Goal: Task Accomplishment & Management: Manage account settings

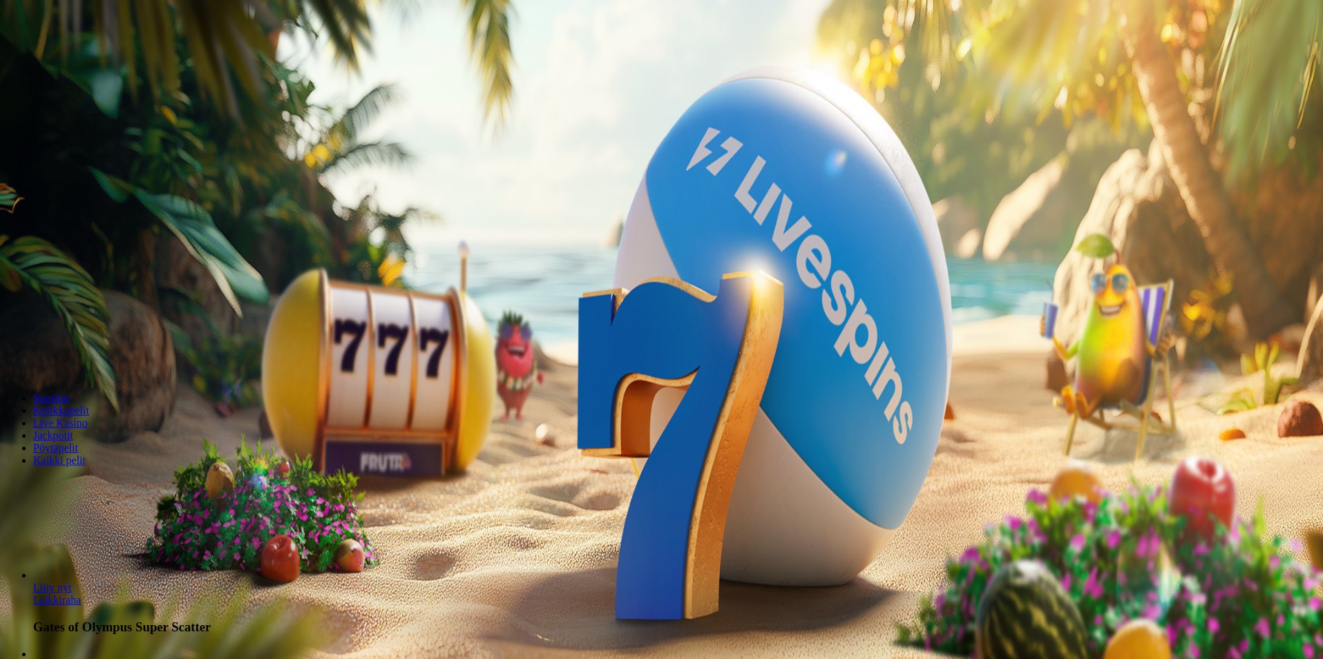
click at [95, 106] on div "Talletus 0.00 € Kirjaudu Kasino Live Kasino Tarjoukset" at bounding box center [662, 74] width 1312 height 63
click at [90, 55] on span "Kirjaudu" at bounding box center [96, 50] width 34 height 10
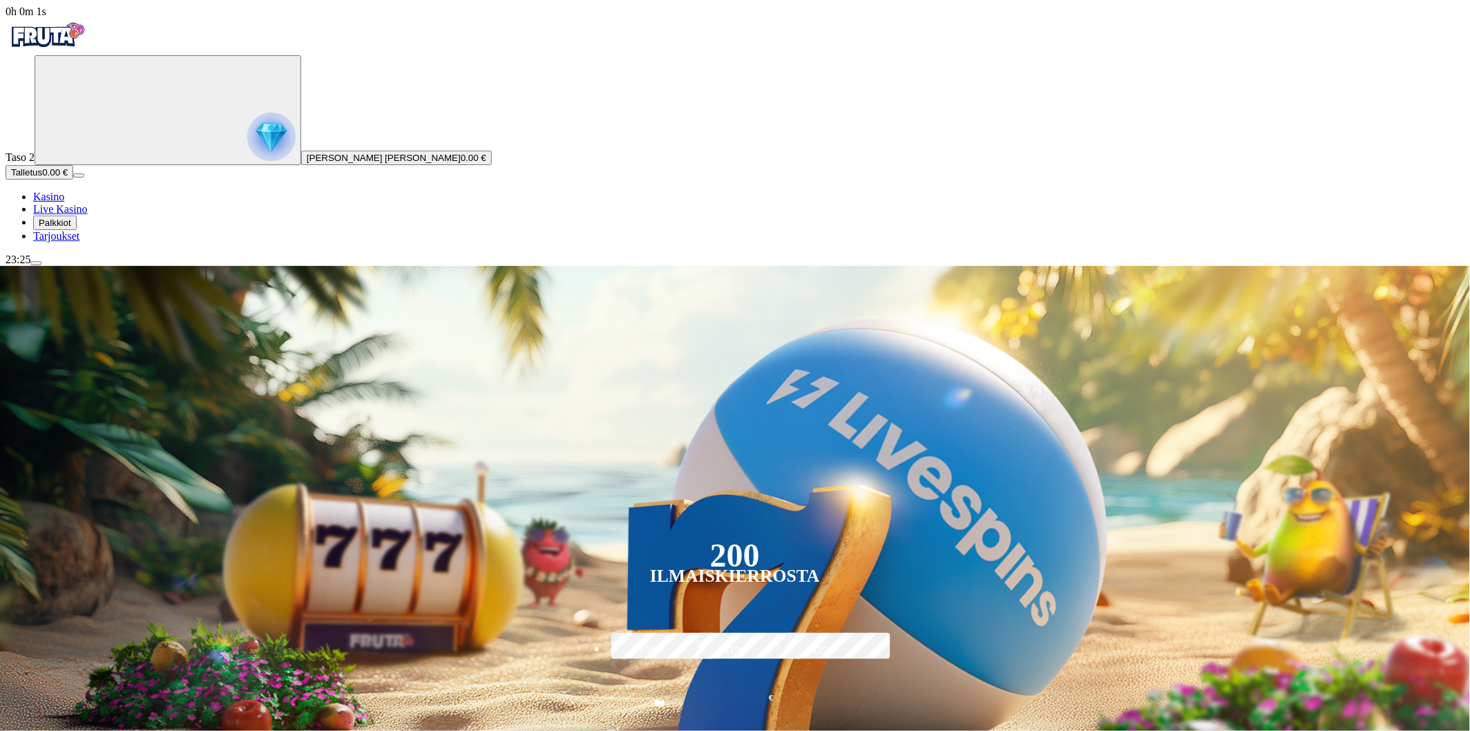
click at [67, 228] on span "Palkkiot" at bounding box center [55, 223] width 32 height 10
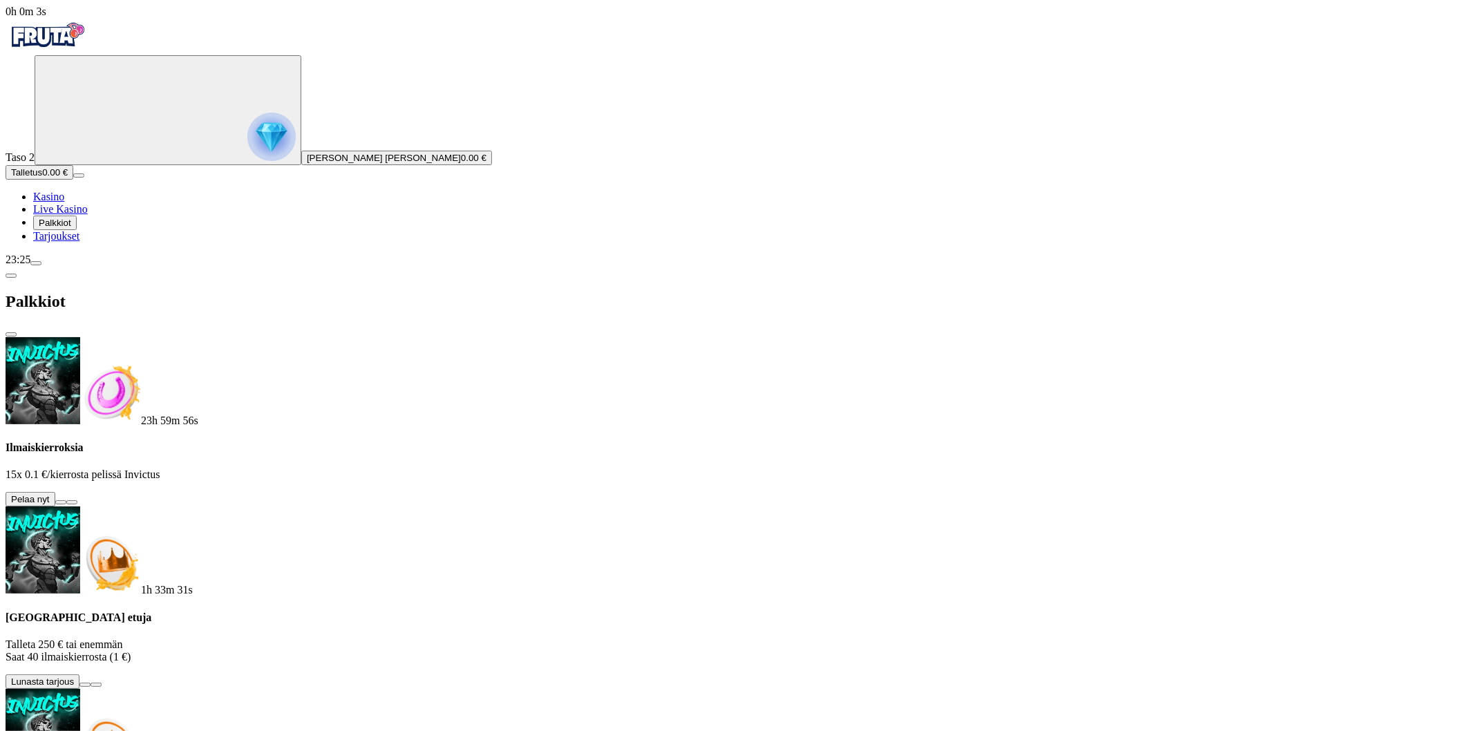
click at [66, 500] on button at bounding box center [60, 502] width 11 height 4
